Goal: Information Seeking & Learning: Find specific fact

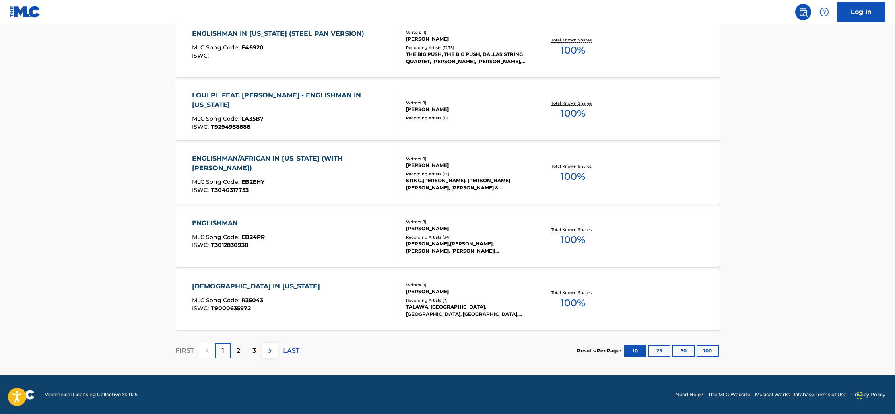
scroll to position [594, 0]
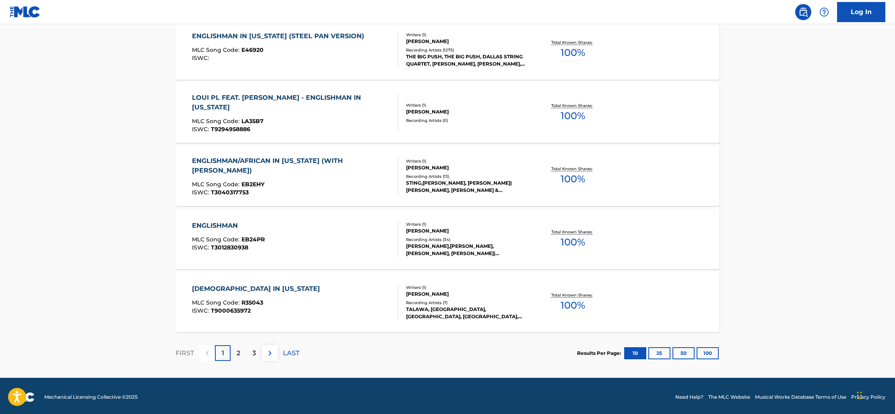
click at [237, 353] on p "2" at bounding box center [239, 354] width 4 height 10
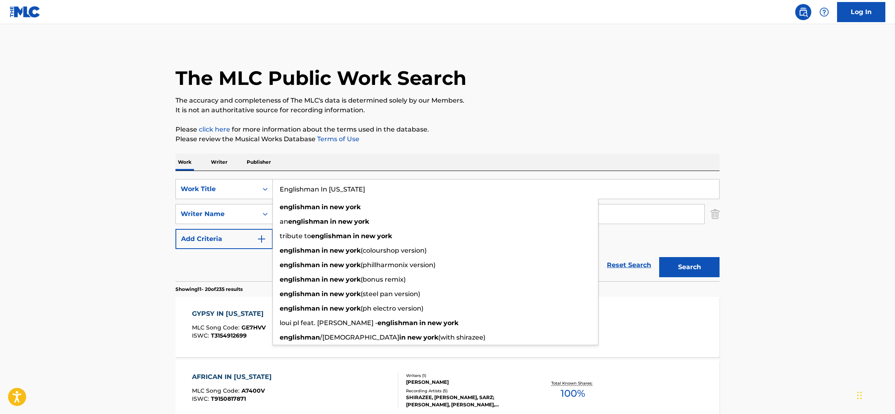
drag, startPoint x: 367, startPoint y: 188, endPoint x: 275, endPoint y: 188, distance: 91.8
click at [275, 188] on input "Englishman In [US_STATE]" at bounding box center [496, 189] width 446 height 19
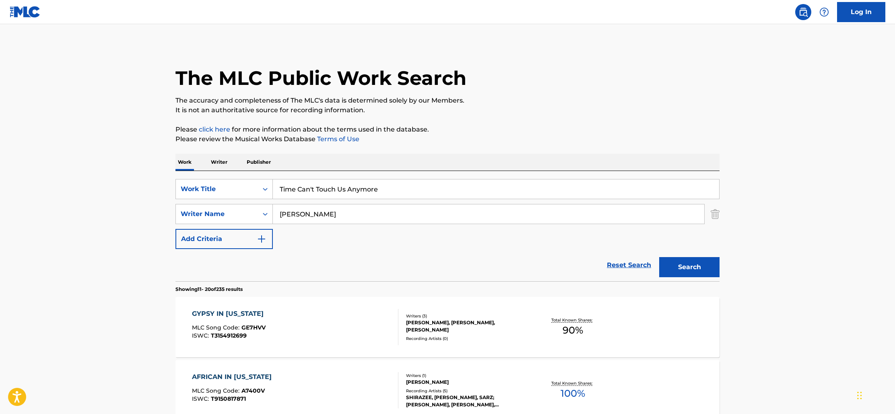
type input "Time Can't Touch Us Anymore"
click at [718, 215] on img "Search Form" at bounding box center [715, 214] width 9 height 20
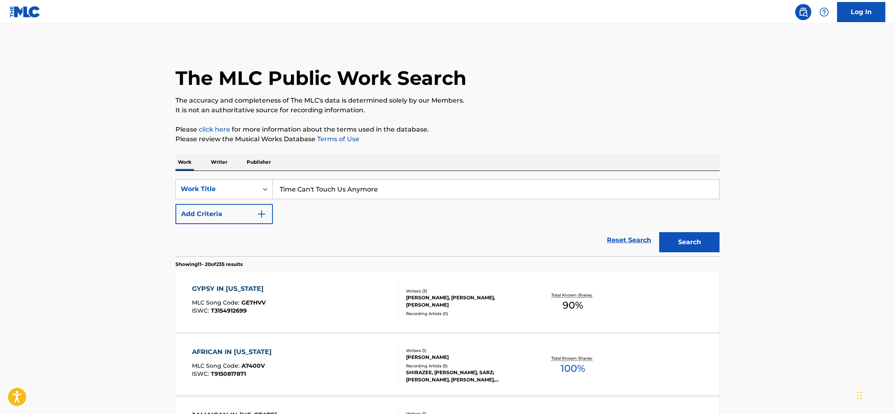
click at [684, 242] on button "Search" at bounding box center [689, 242] width 60 height 20
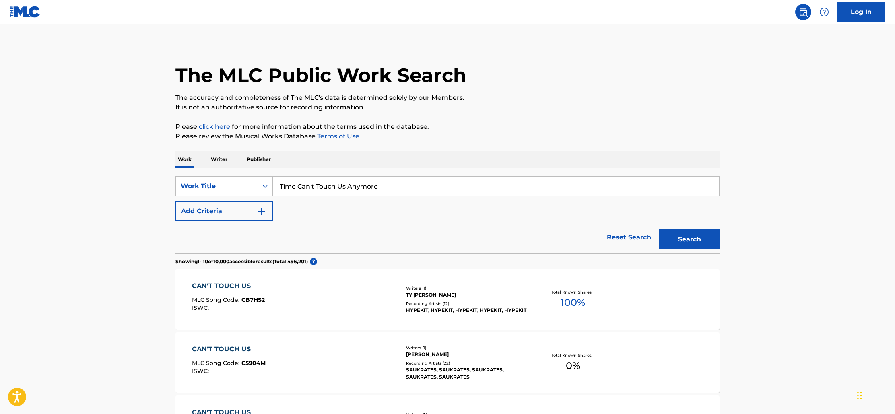
scroll to position [2, 0]
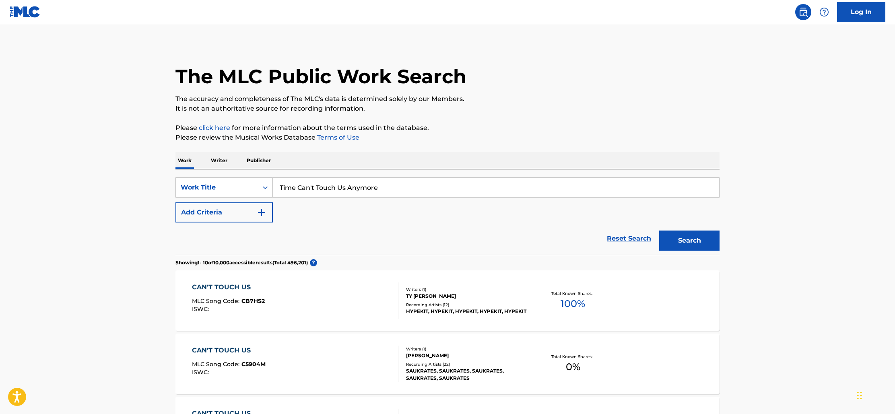
click at [23, 10] on img at bounding box center [25, 12] width 31 height 12
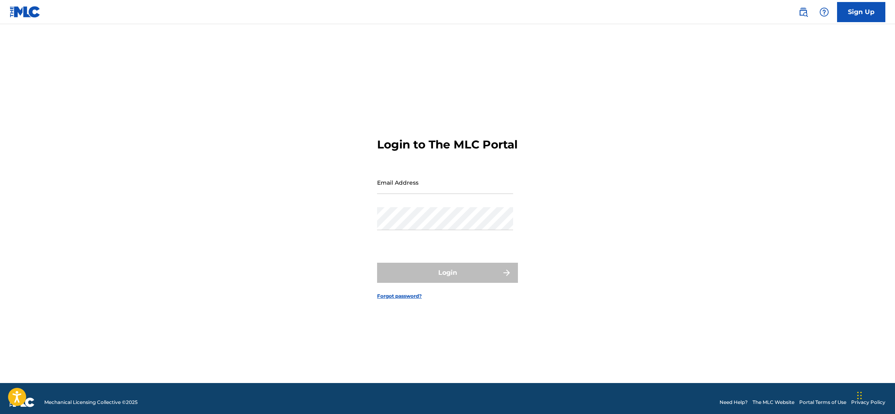
scroll to position [3, 0]
